Goal: Task Accomplishment & Management: Manage account settings

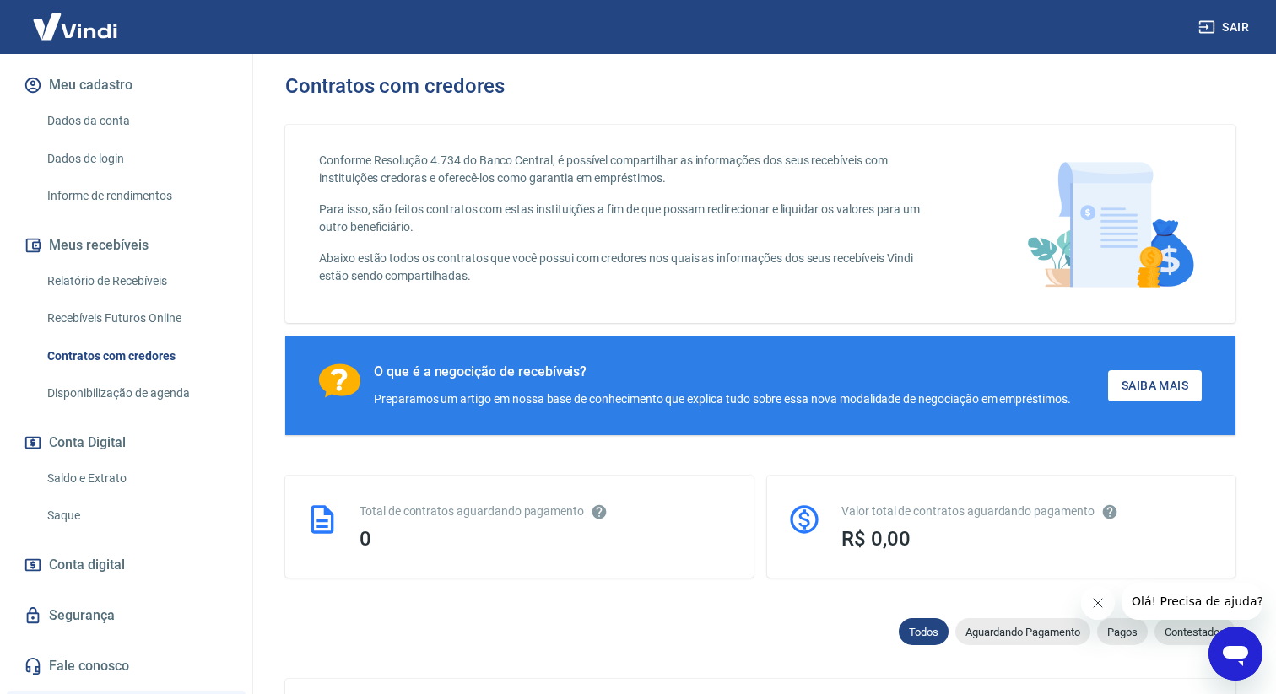
scroll to position [208, 0]
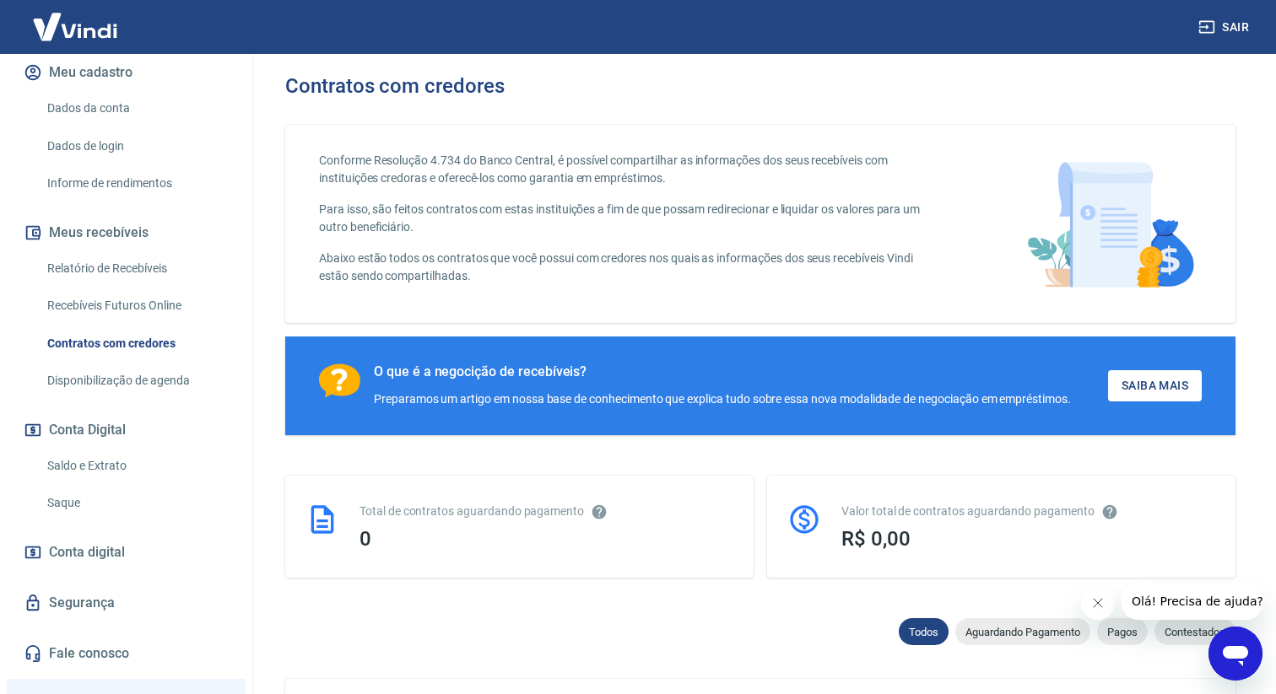
click at [141, 472] on link "Saldo e Extrato" at bounding box center [136, 466] width 192 height 35
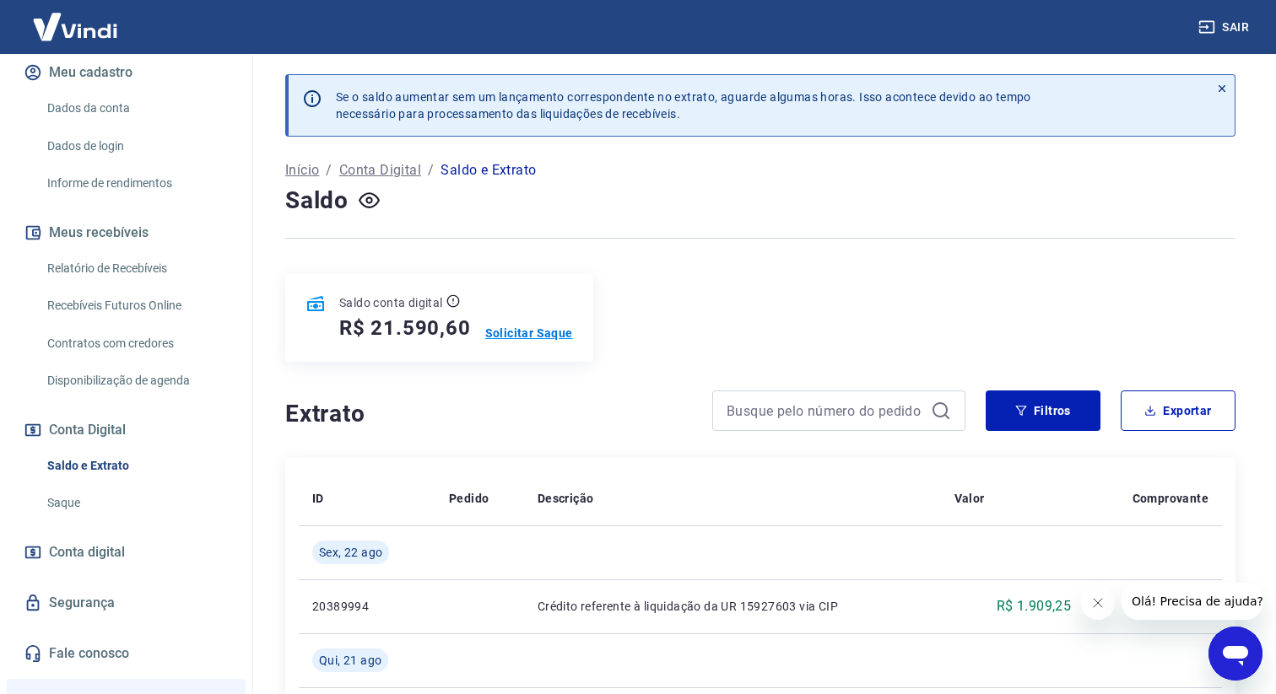
click at [509, 328] on p "Solicitar Saque" at bounding box center [529, 333] width 88 height 17
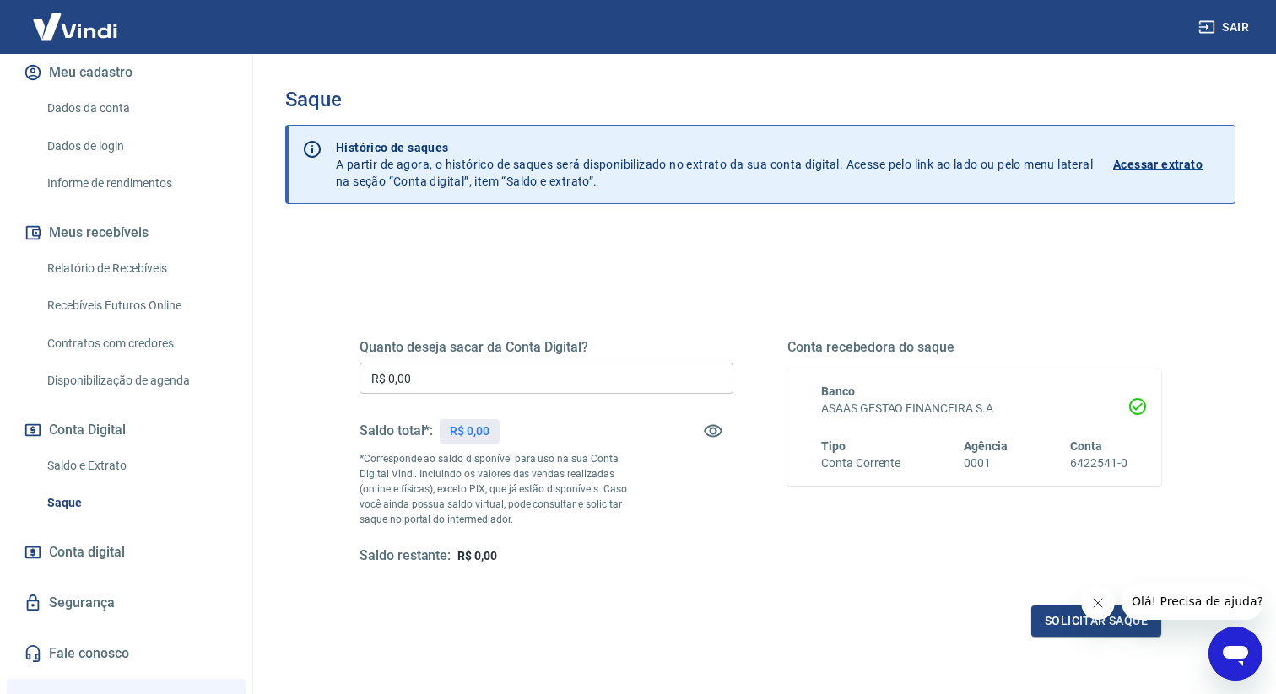
click at [499, 374] on input "R$ 0,00" at bounding box center [546, 378] width 374 height 31
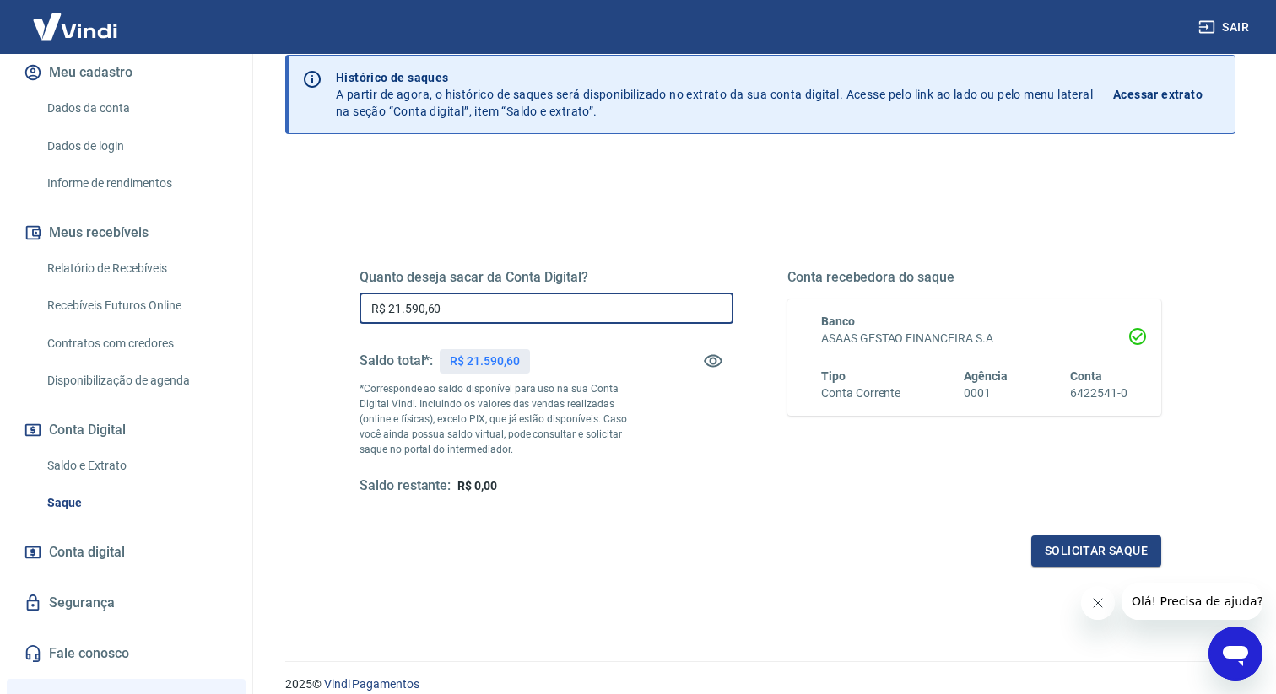
scroll to position [139, 0]
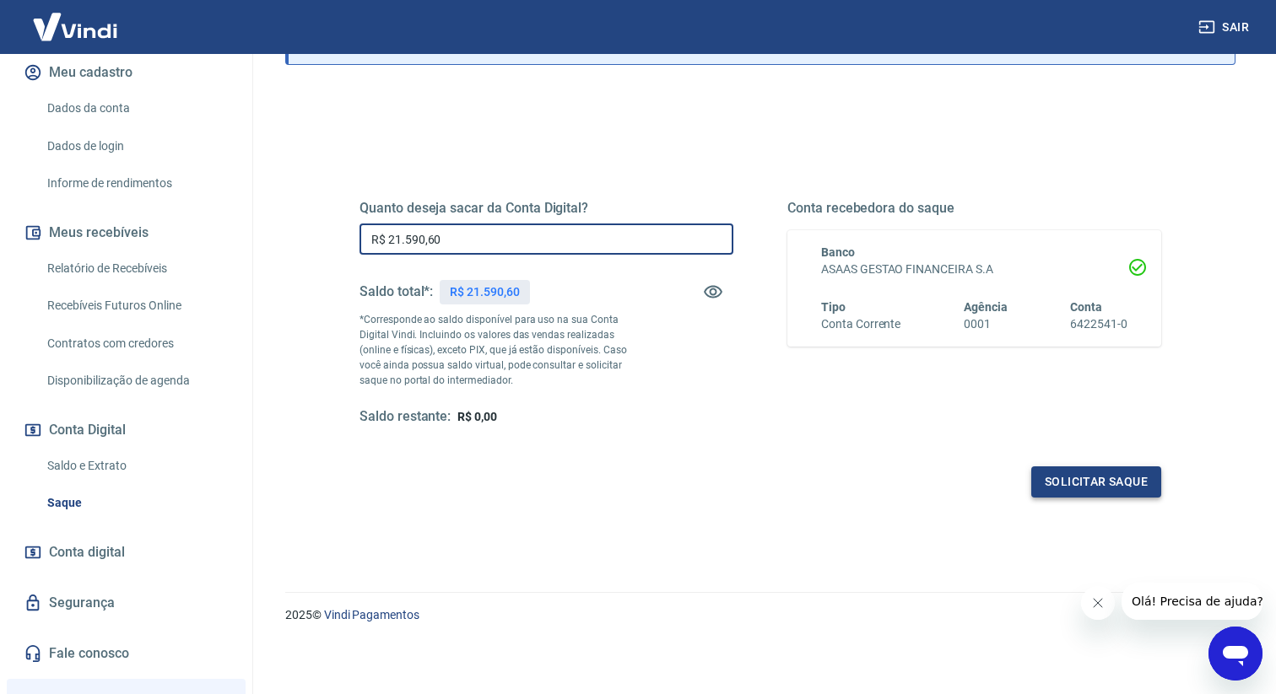
type input "R$ 21.590,60"
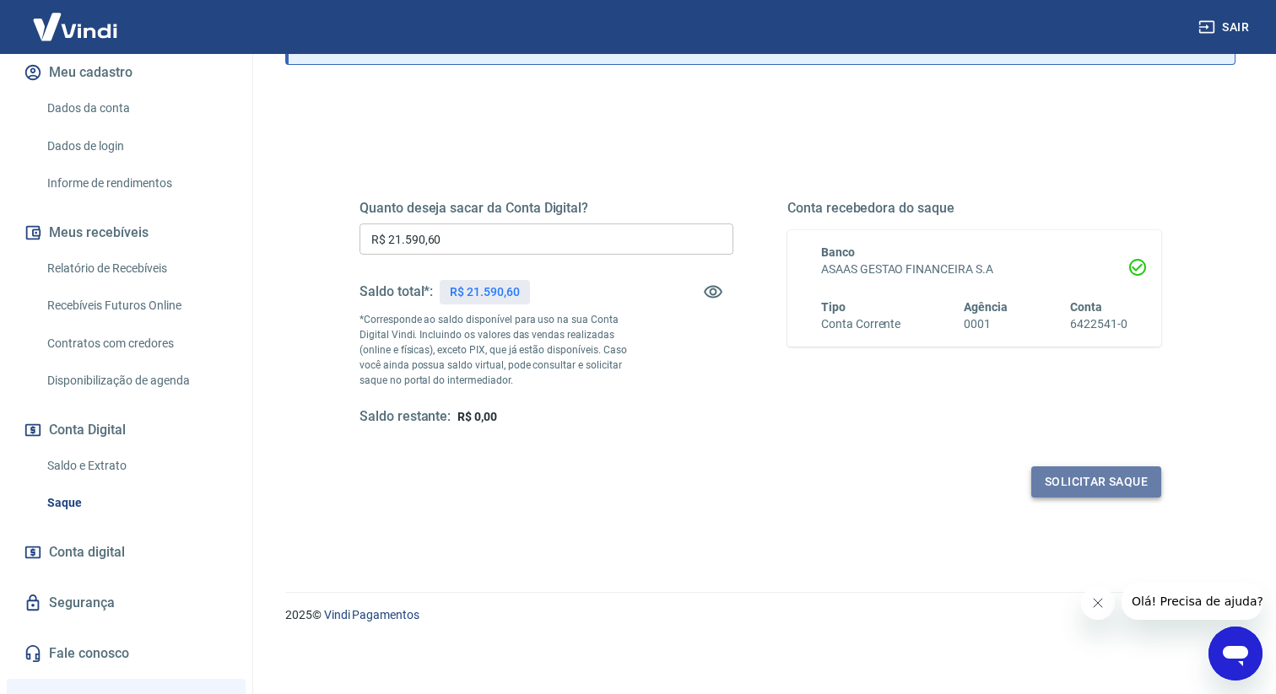
click at [1061, 477] on button "Solicitar saque" at bounding box center [1096, 482] width 130 height 31
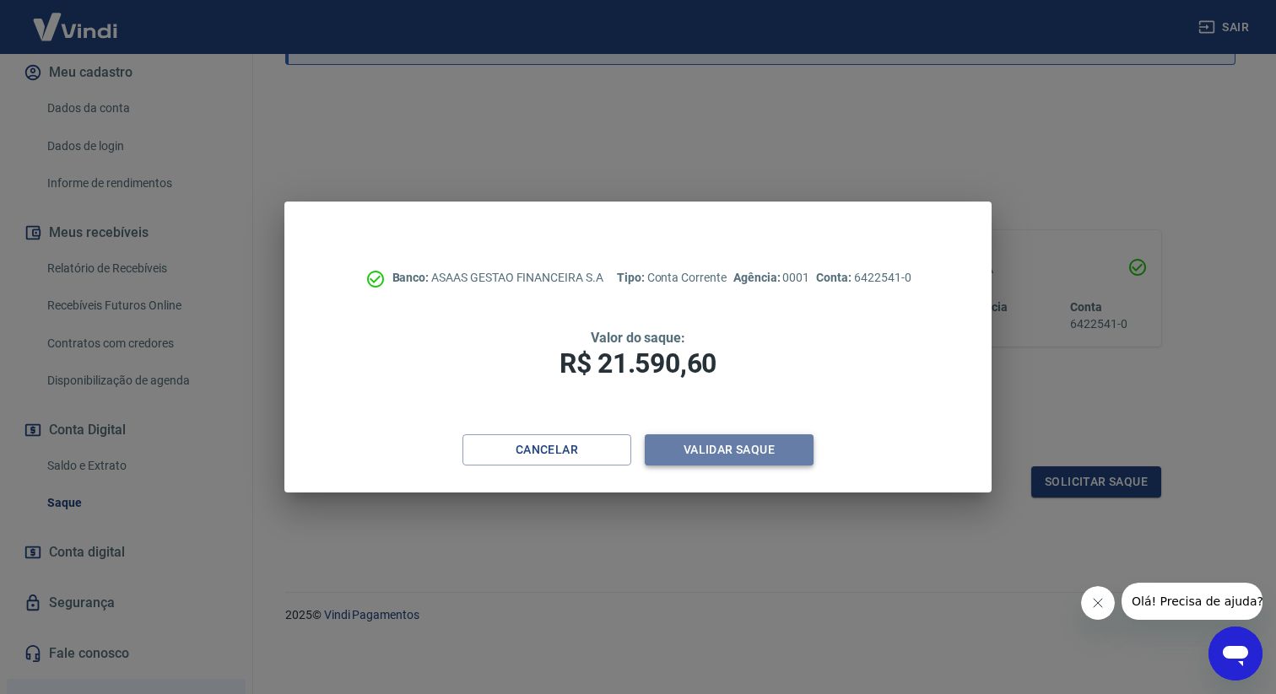
click at [796, 452] on button "Validar saque" at bounding box center [729, 450] width 169 height 31
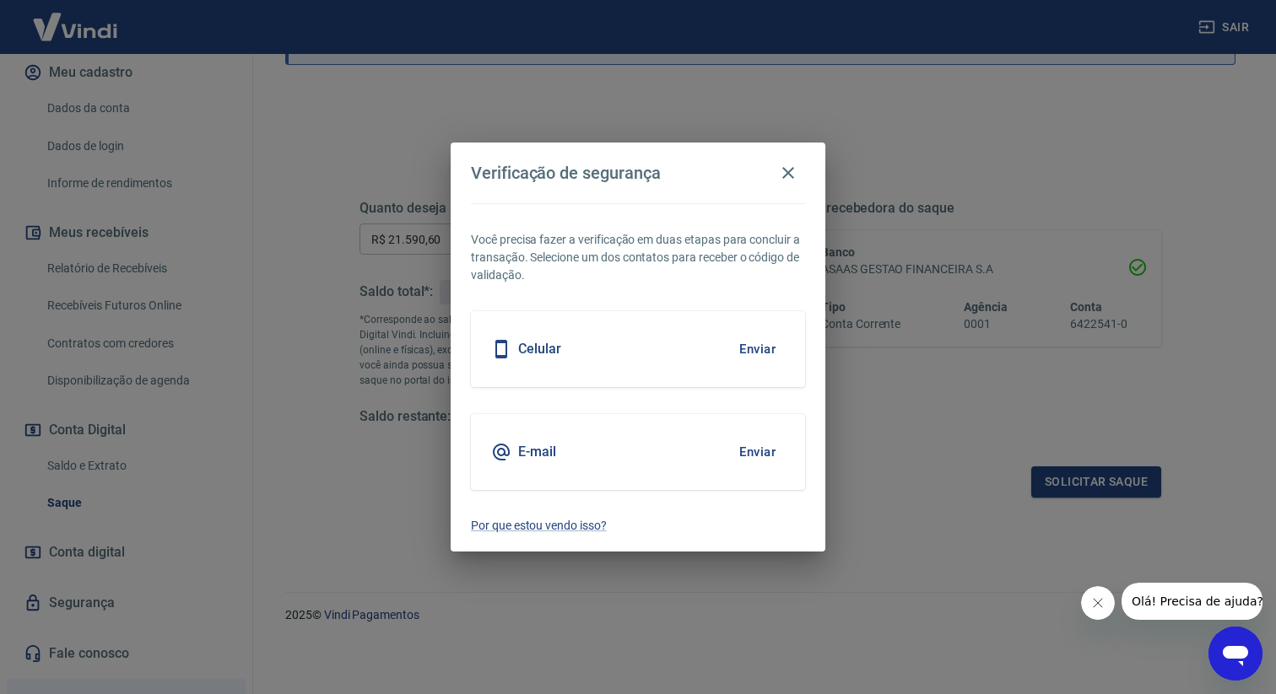
click at [770, 349] on button "Enviar" at bounding box center [757, 349] width 55 height 35
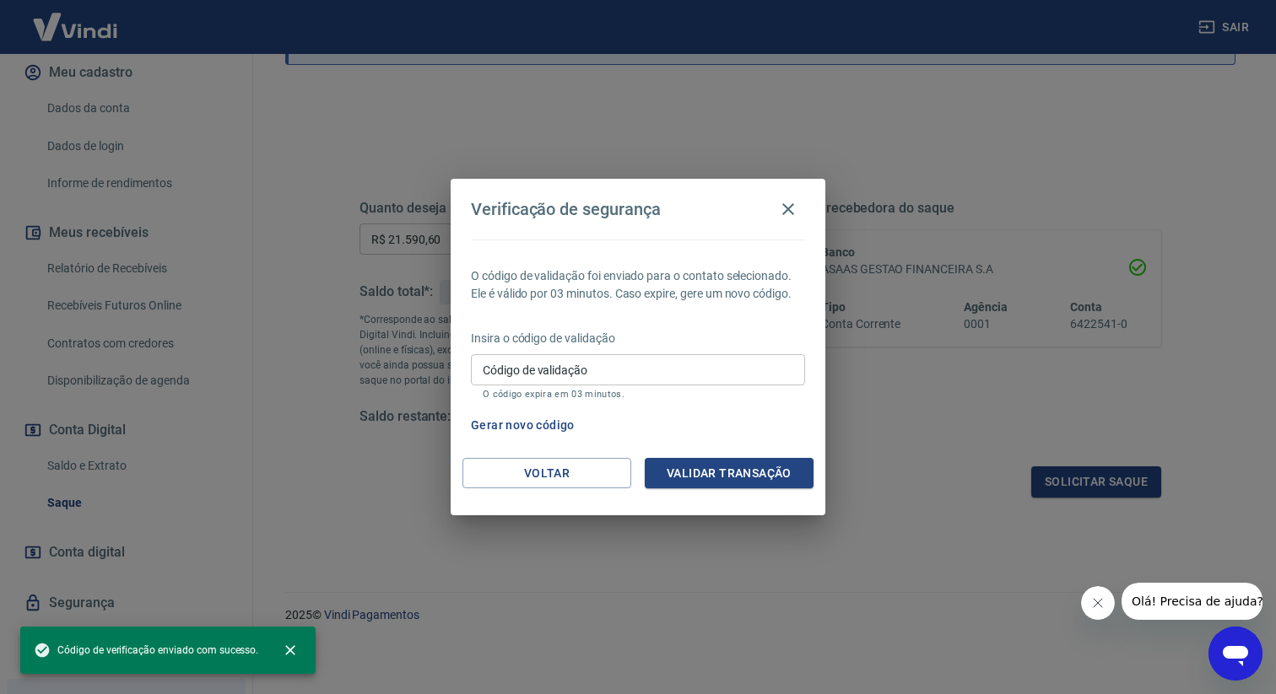
click at [693, 370] on input "Código de validação" at bounding box center [638, 369] width 334 height 31
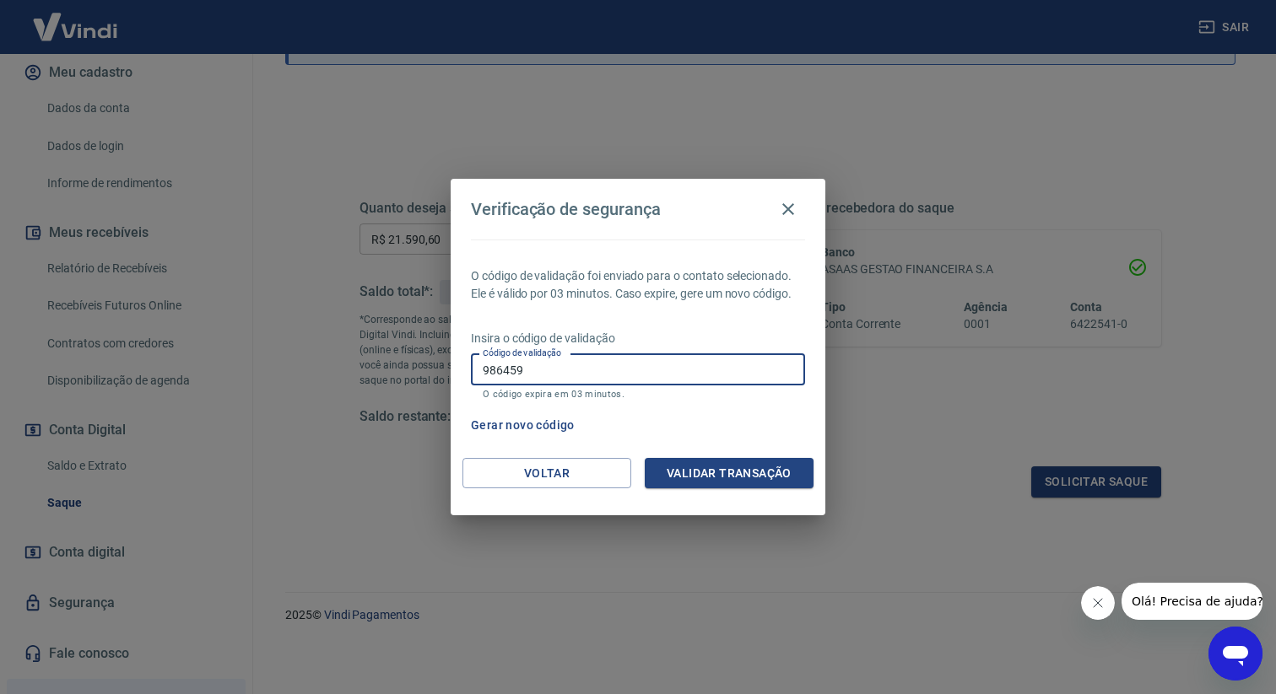
type input "986459"
click at [694, 489] on div "Voltar Validar transação" at bounding box center [638, 487] width 375 height 58
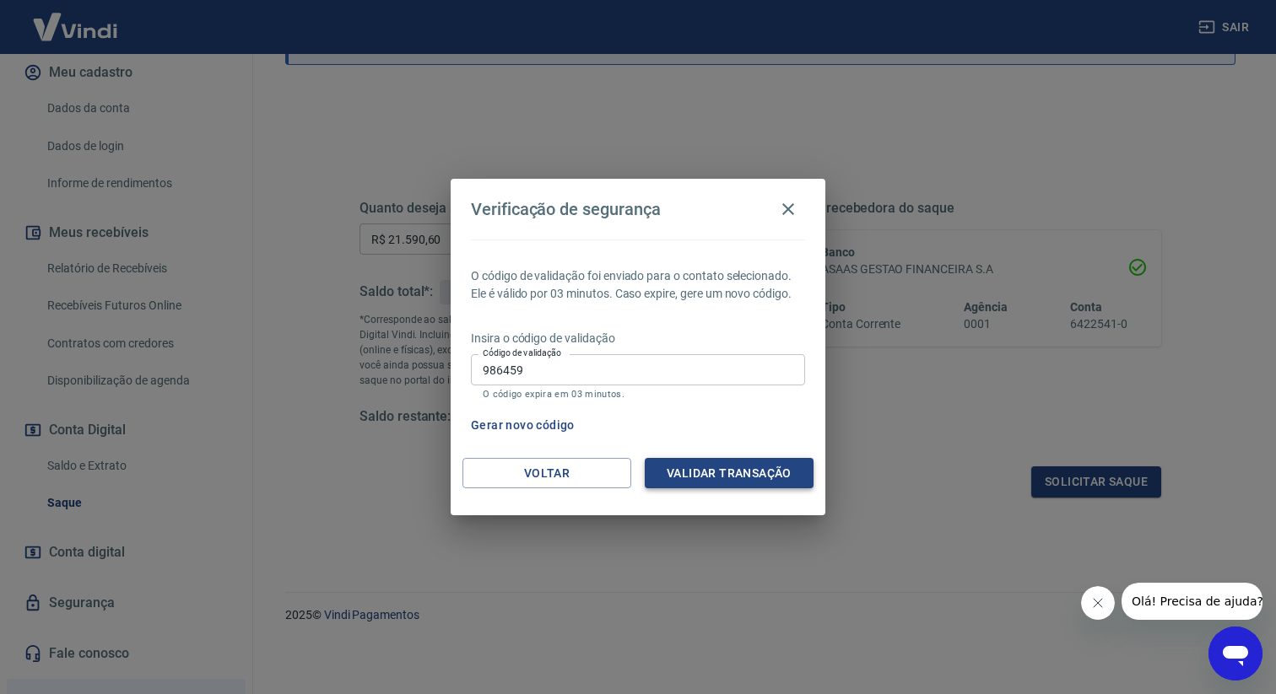
click at [717, 477] on button "Validar transação" at bounding box center [729, 473] width 169 height 31
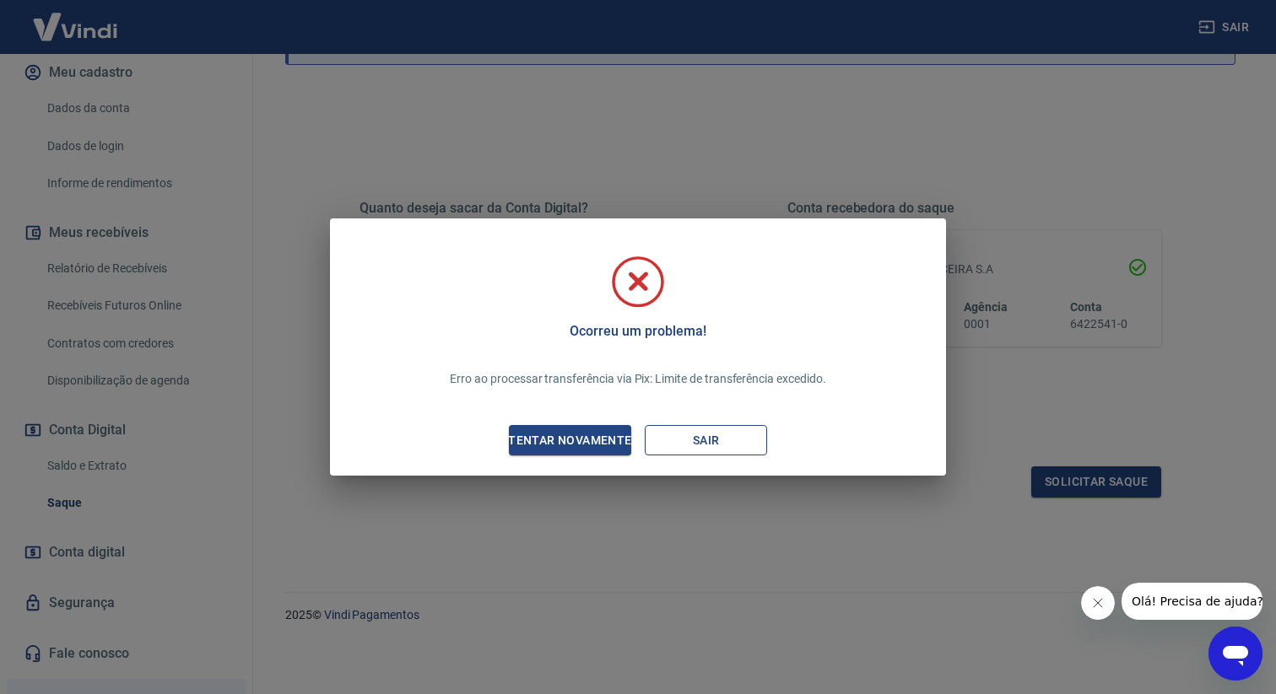
click at [680, 451] on button "Sair" at bounding box center [706, 440] width 122 height 31
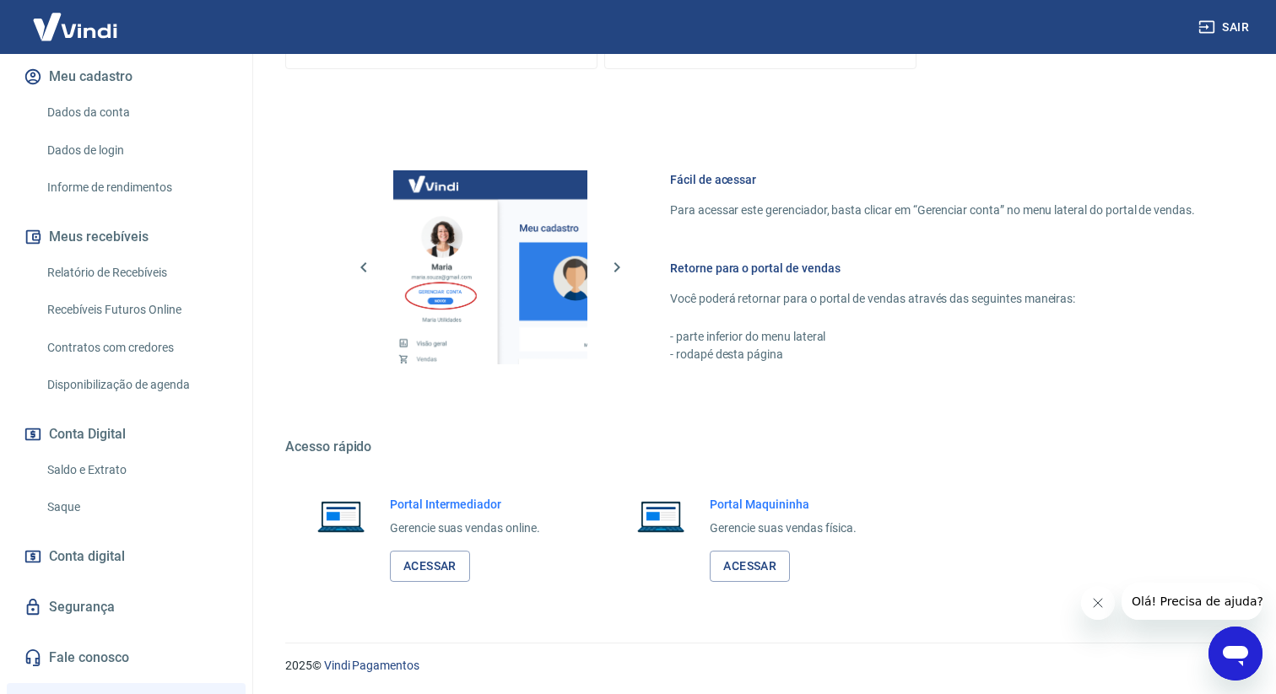
scroll to position [396, 0]
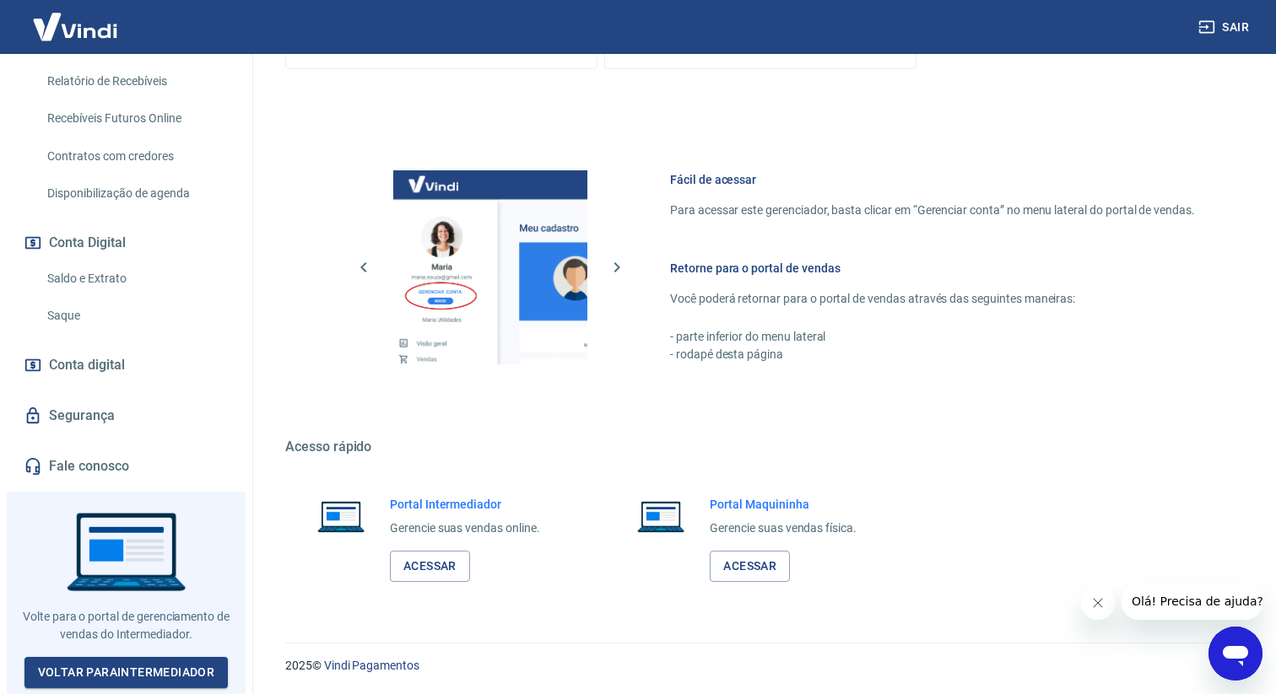
click at [142, 308] on link "Saque" at bounding box center [136, 316] width 192 height 35
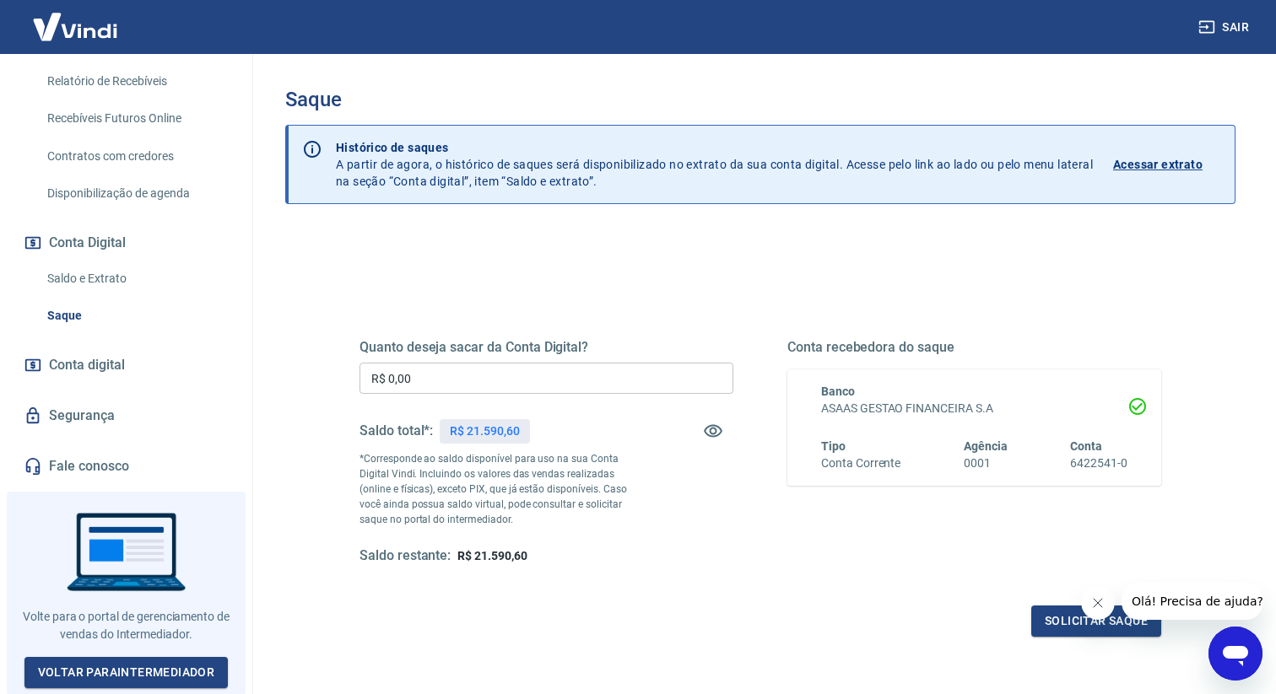
click at [153, 278] on link "Saldo e Extrato" at bounding box center [136, 279] width 192 height 35
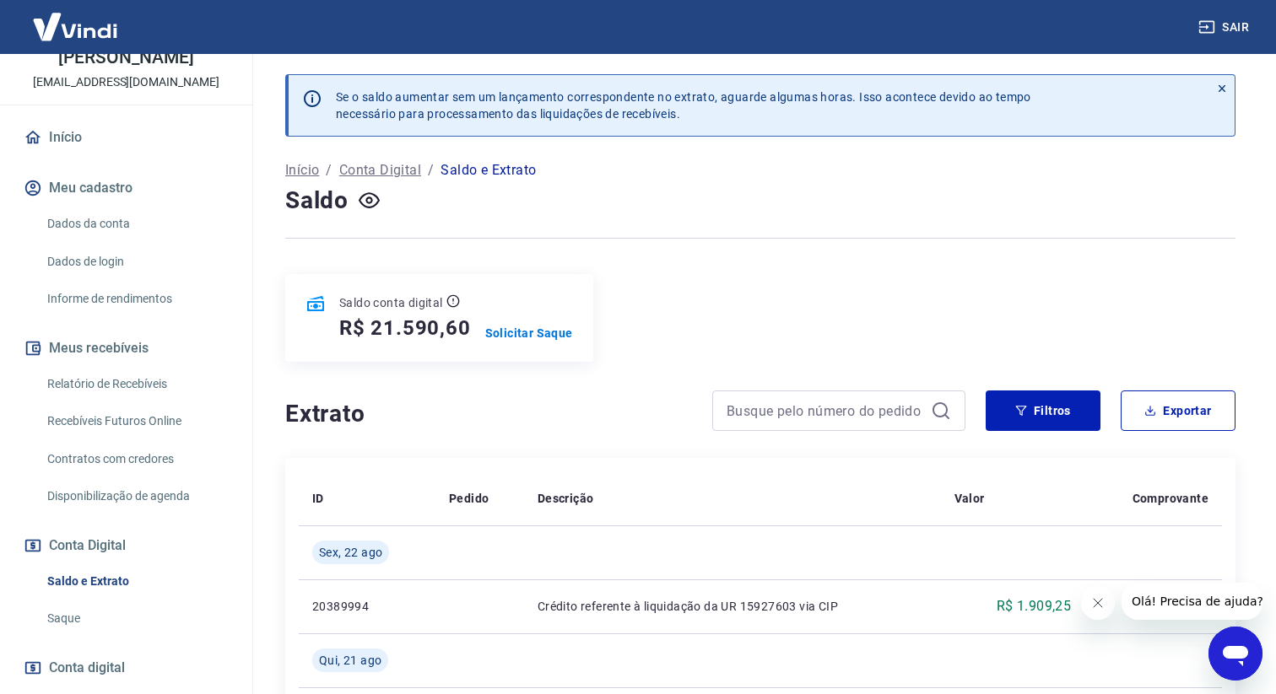
scroll to position [87, 0]
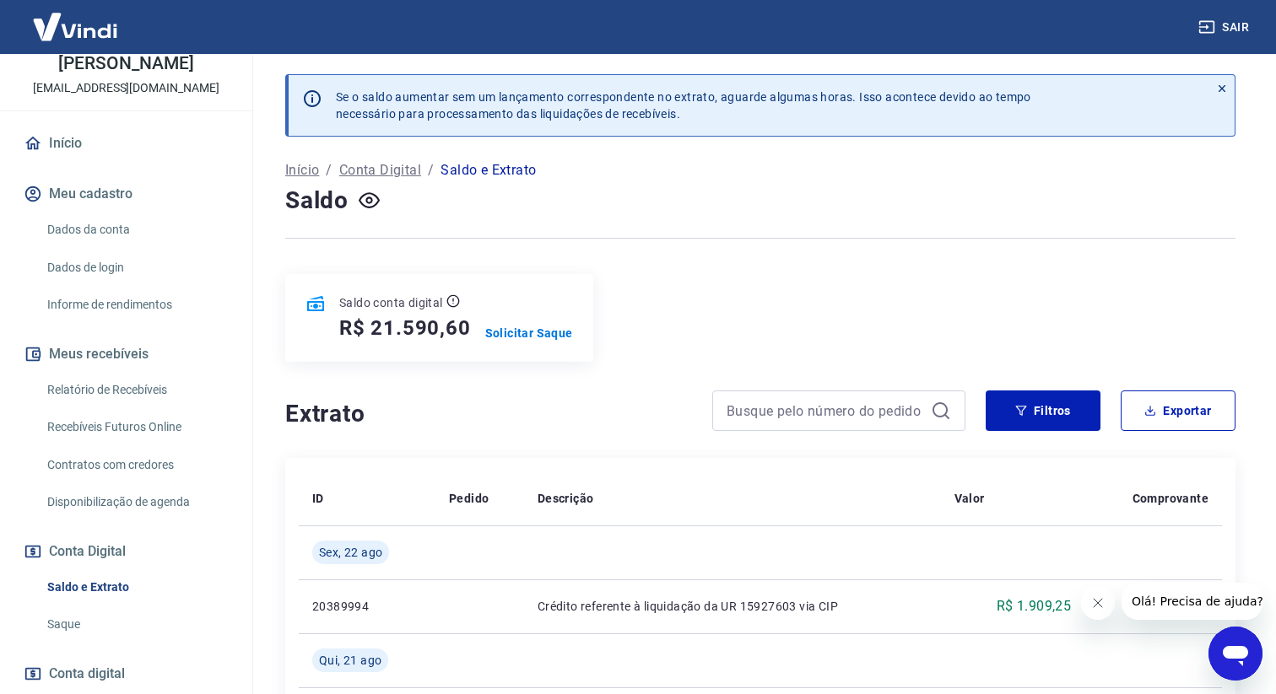
click at [160, 385] on link "Relatório de Recebíveis" at bounding box center [136, 390] width 192 height 35
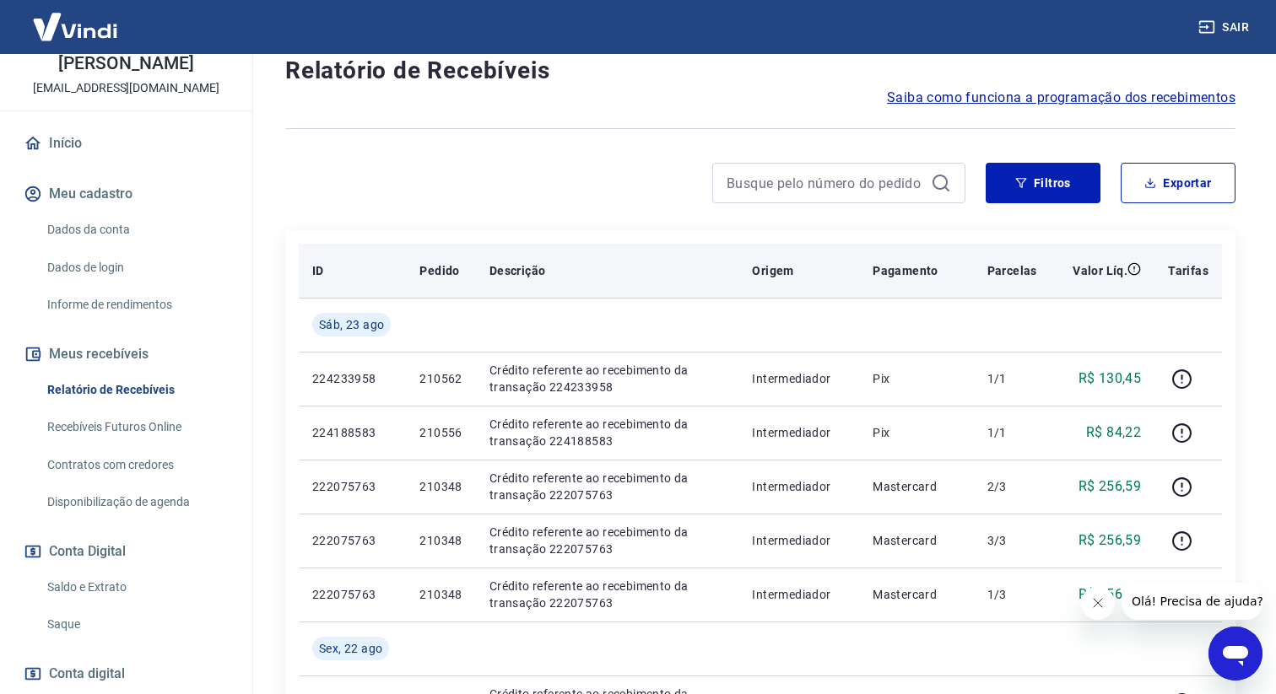
scroll to position [126, 0]
